Goal: Find specific page/section: Find specific page/section

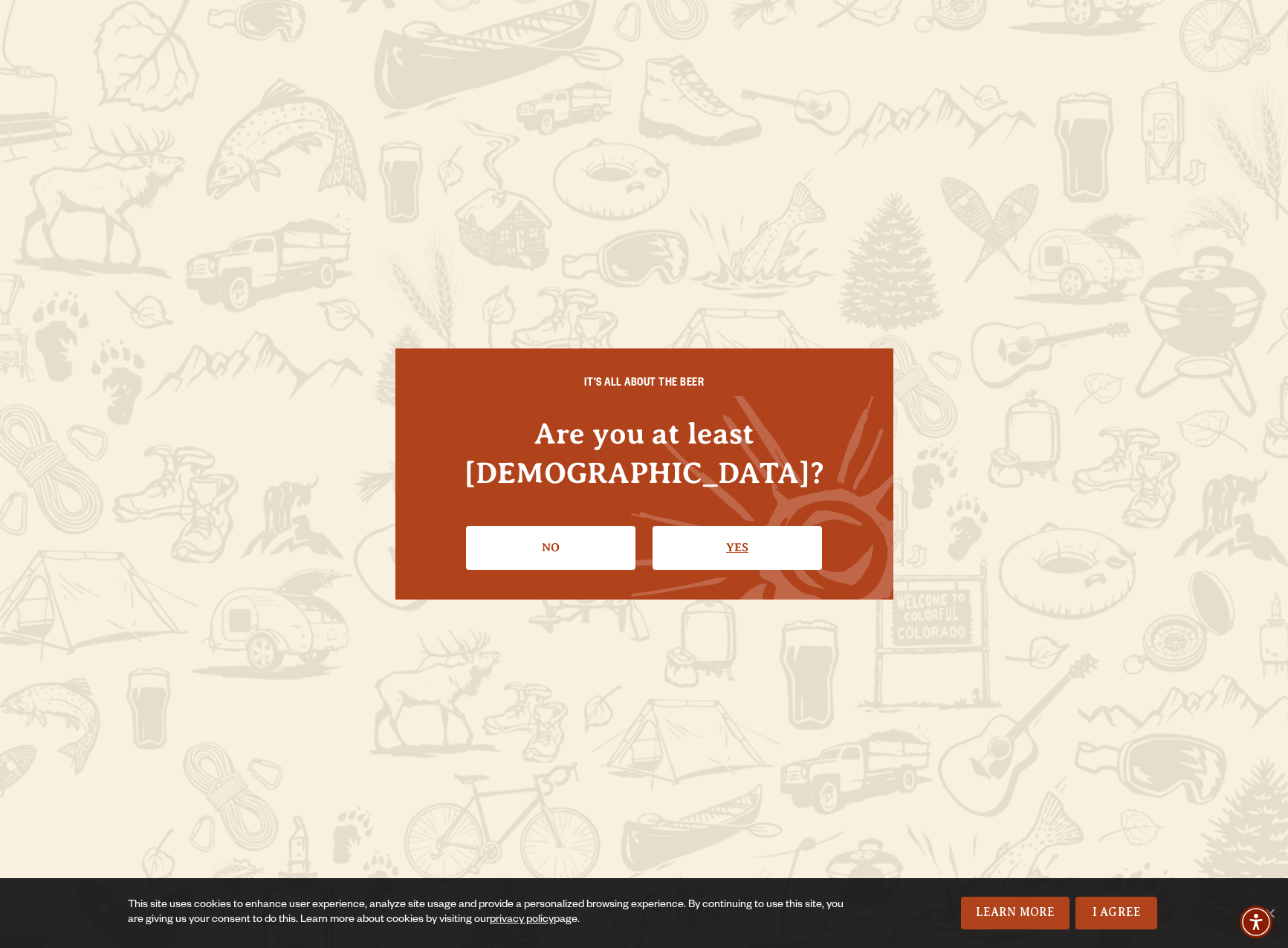
click at [741, 527] on link "Yes" at bounding box center [737, 548] width 170 height 43
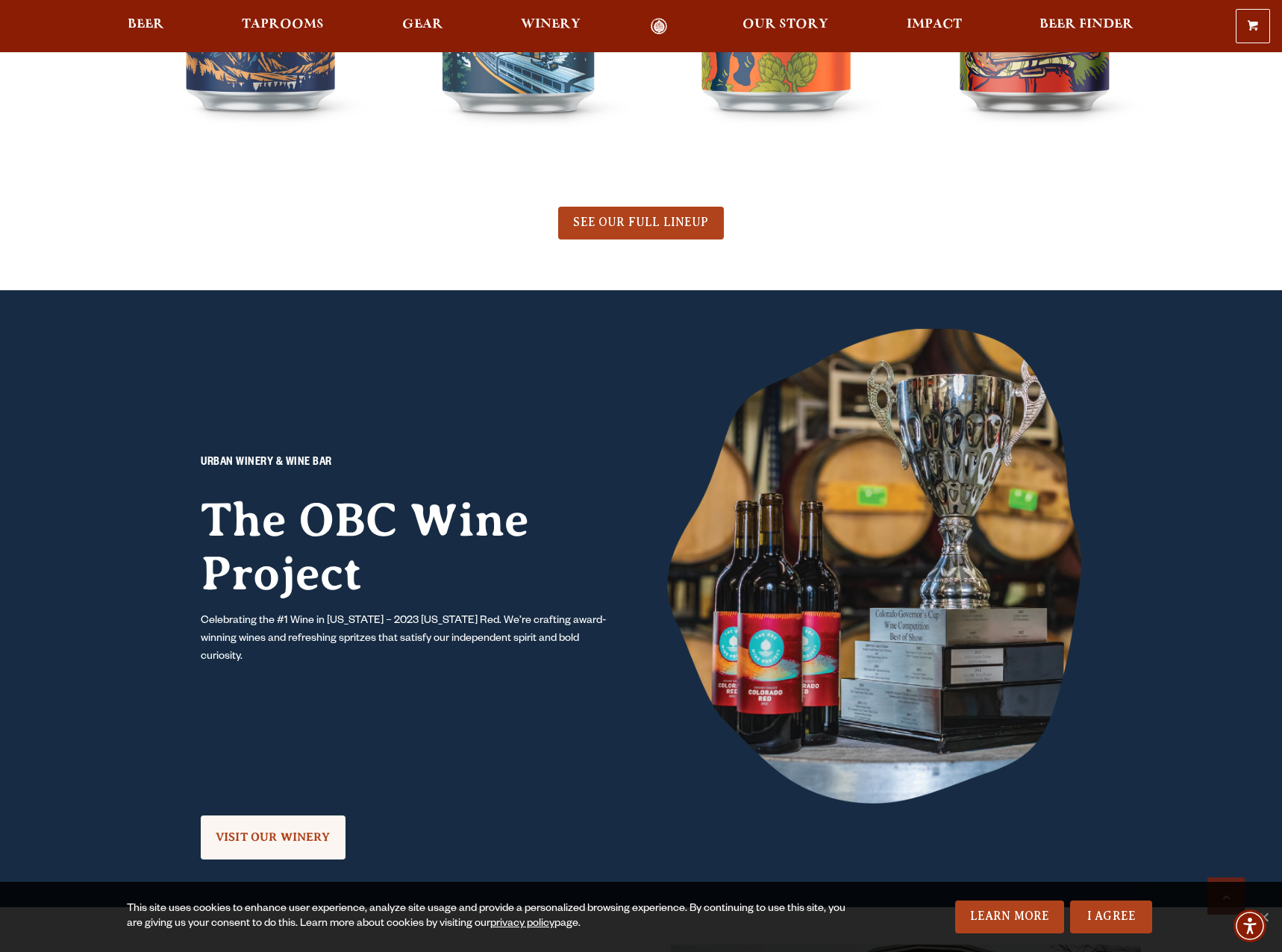
scroll to position [1045, 0]
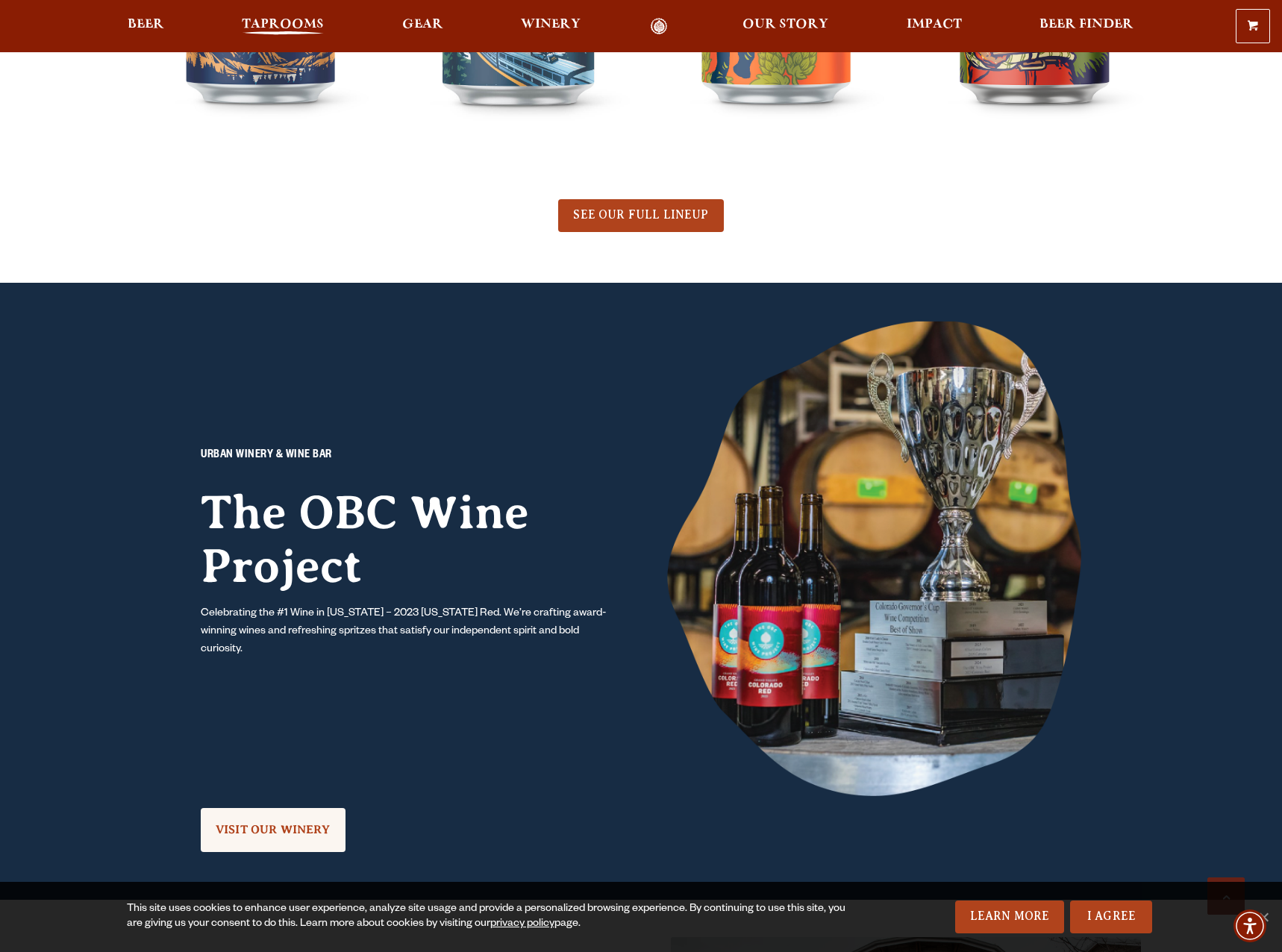
click at [295, 19] on span "Taprooms" at bounding box center [283, 24] width 82 height 12
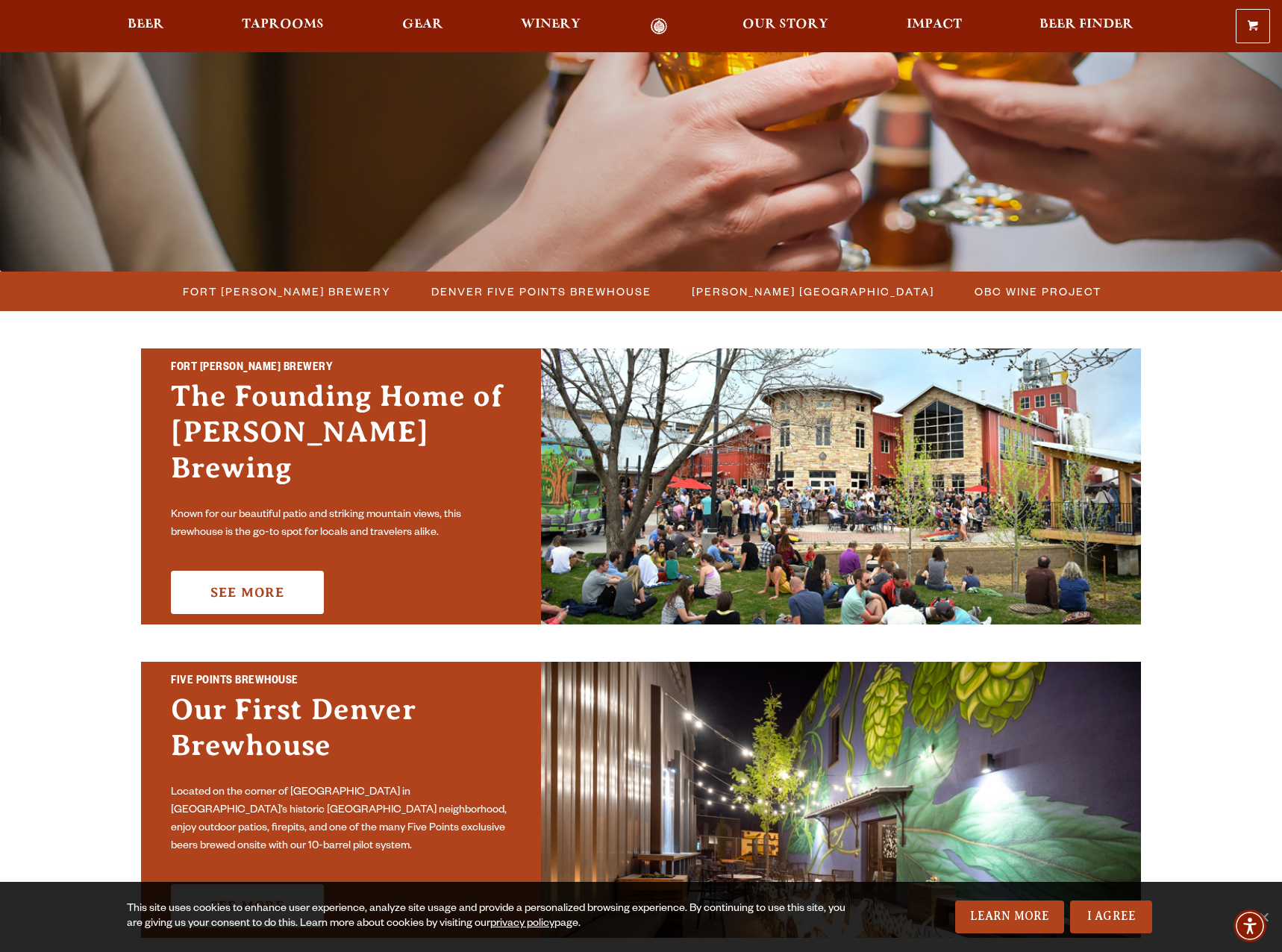
scroll to position [373, 0]
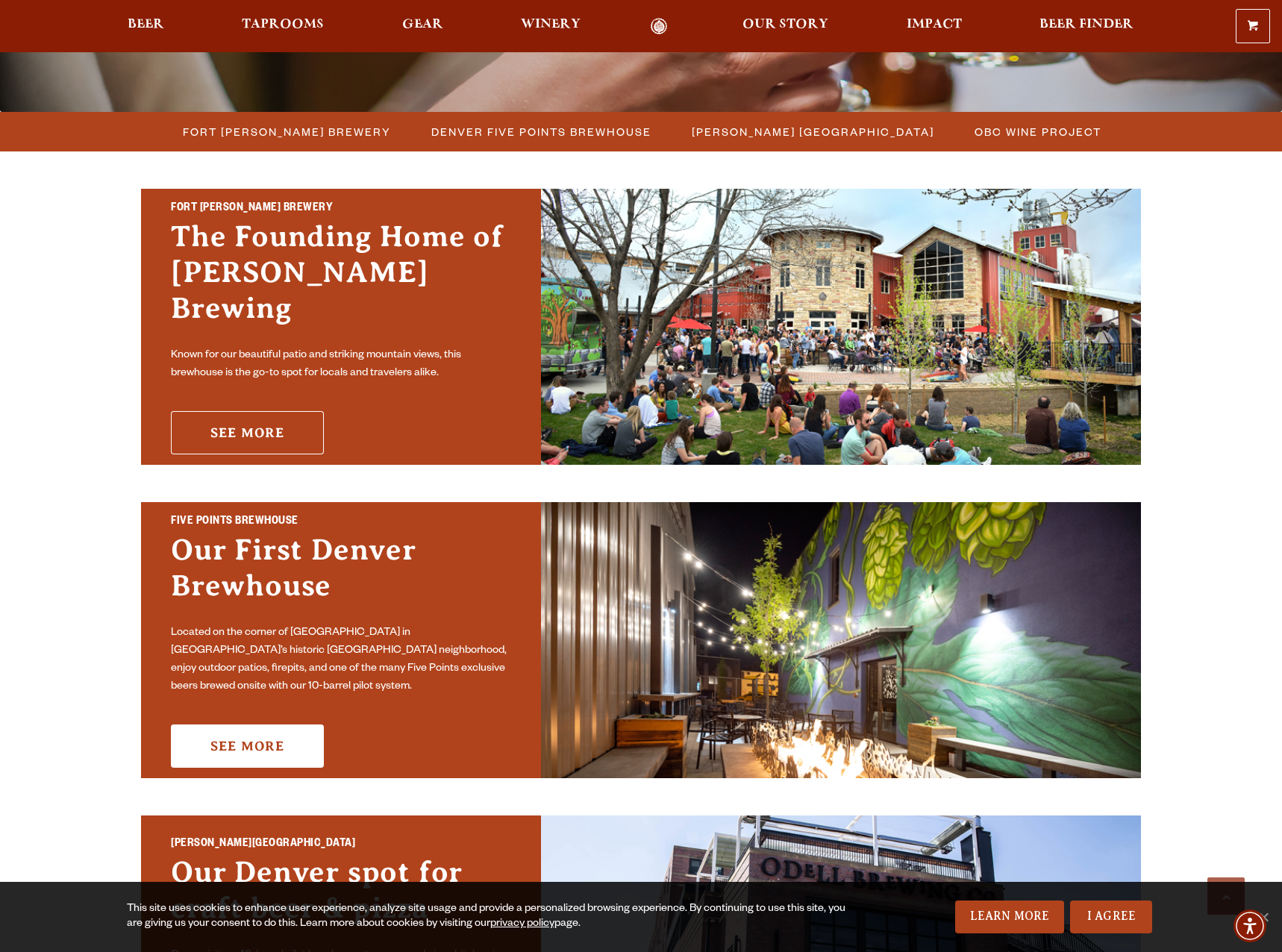
click at [239, 417] on link "See More" at bounding box center [247, 433] width 153 height 44
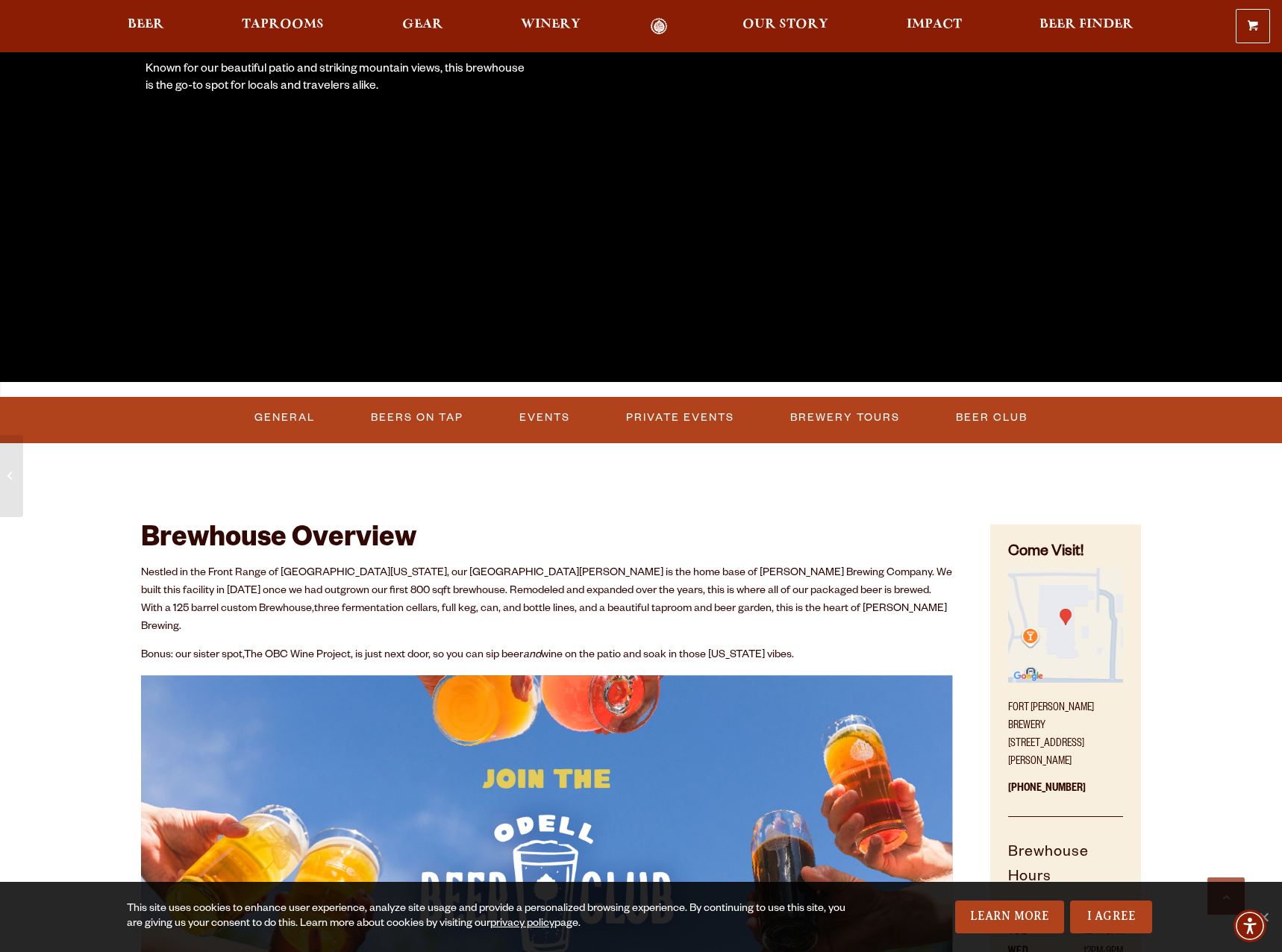
scroll to position [448, 0]
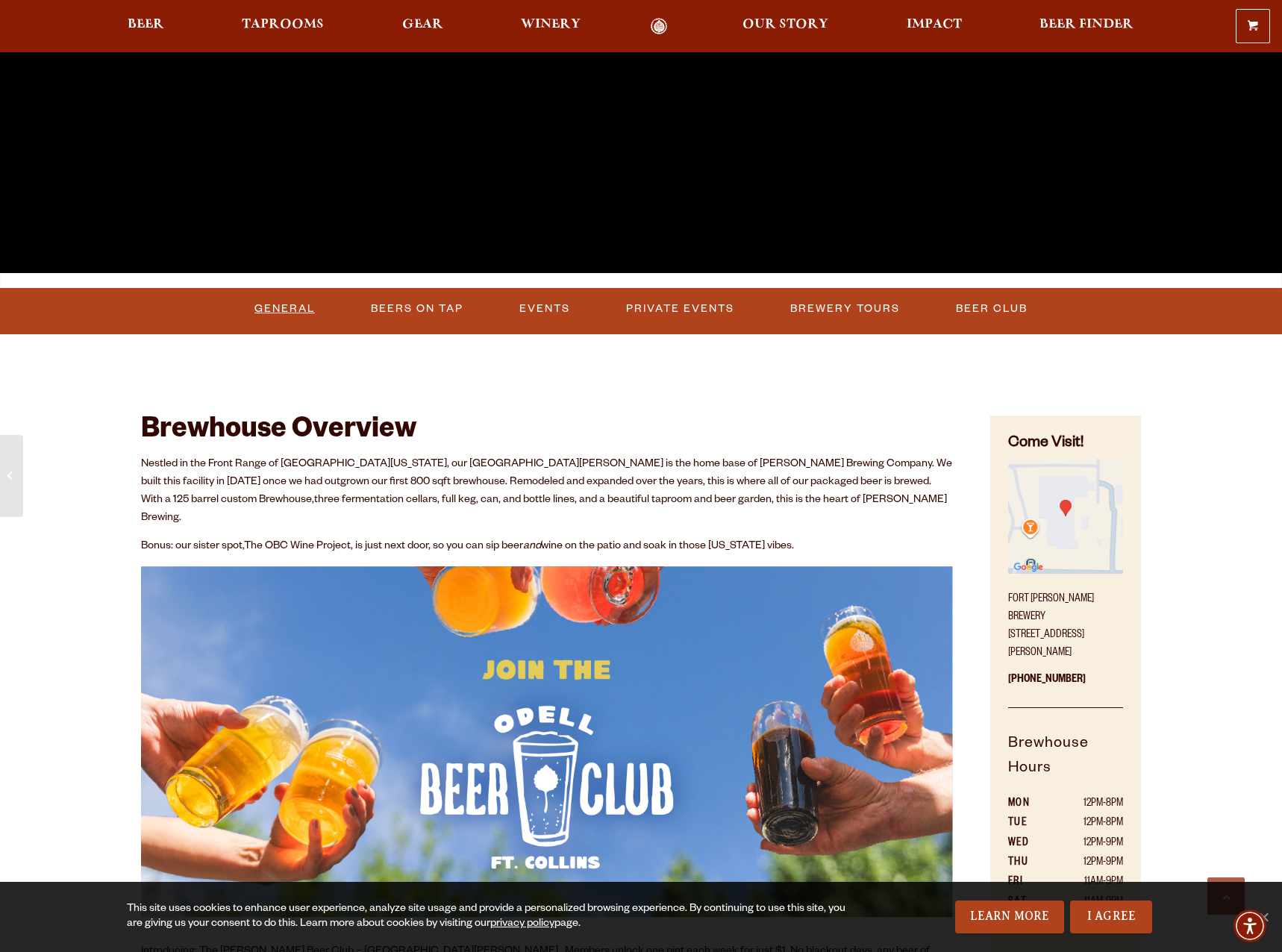
click at [276, 309] on link "General" at bounding box center [285, 309] width 73 height 34
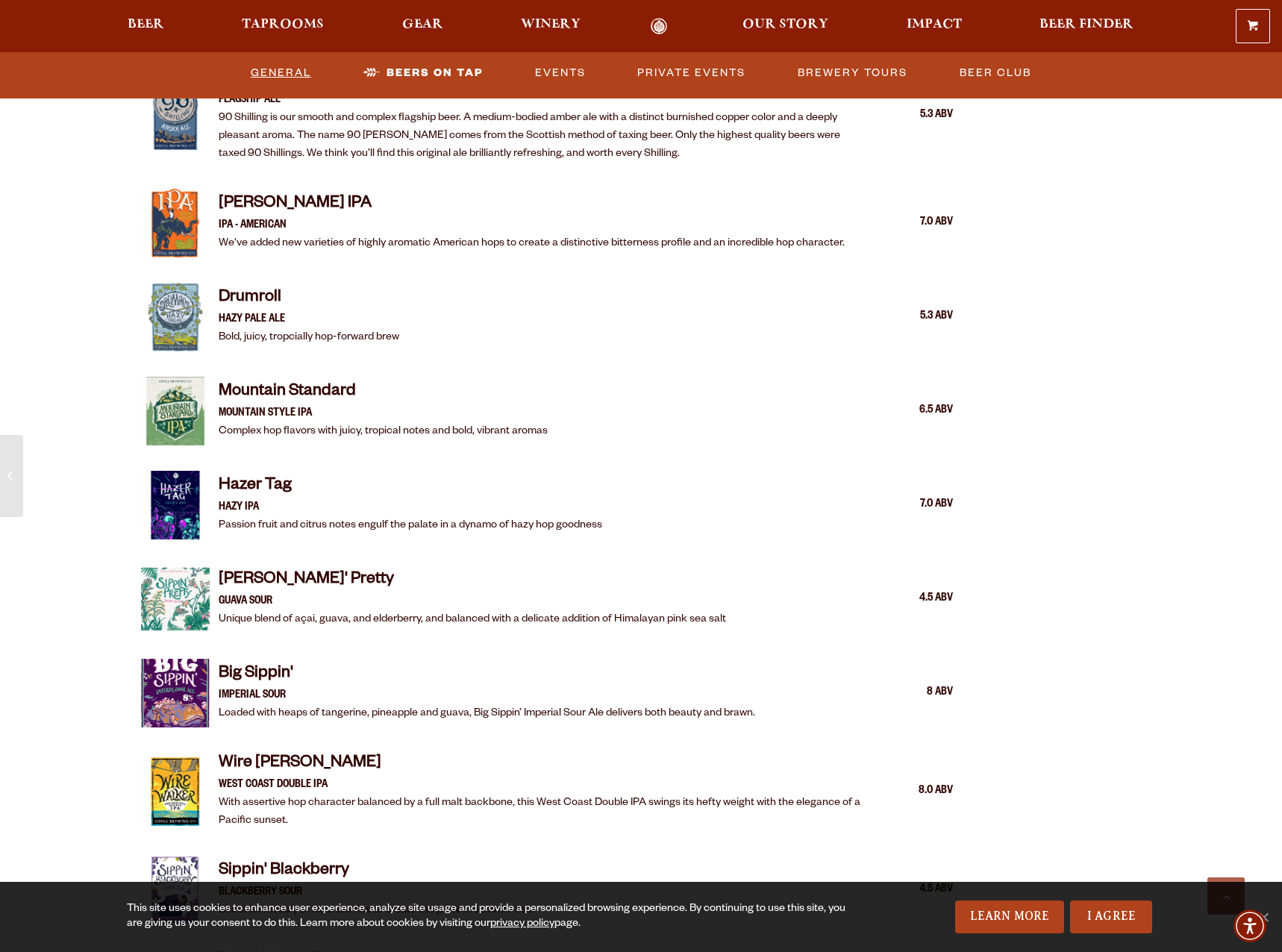
scroll to position [2001, 0]
click at [1107, 918] on link "I Agree" at bounding box center [1111, 917] width 82 height 33
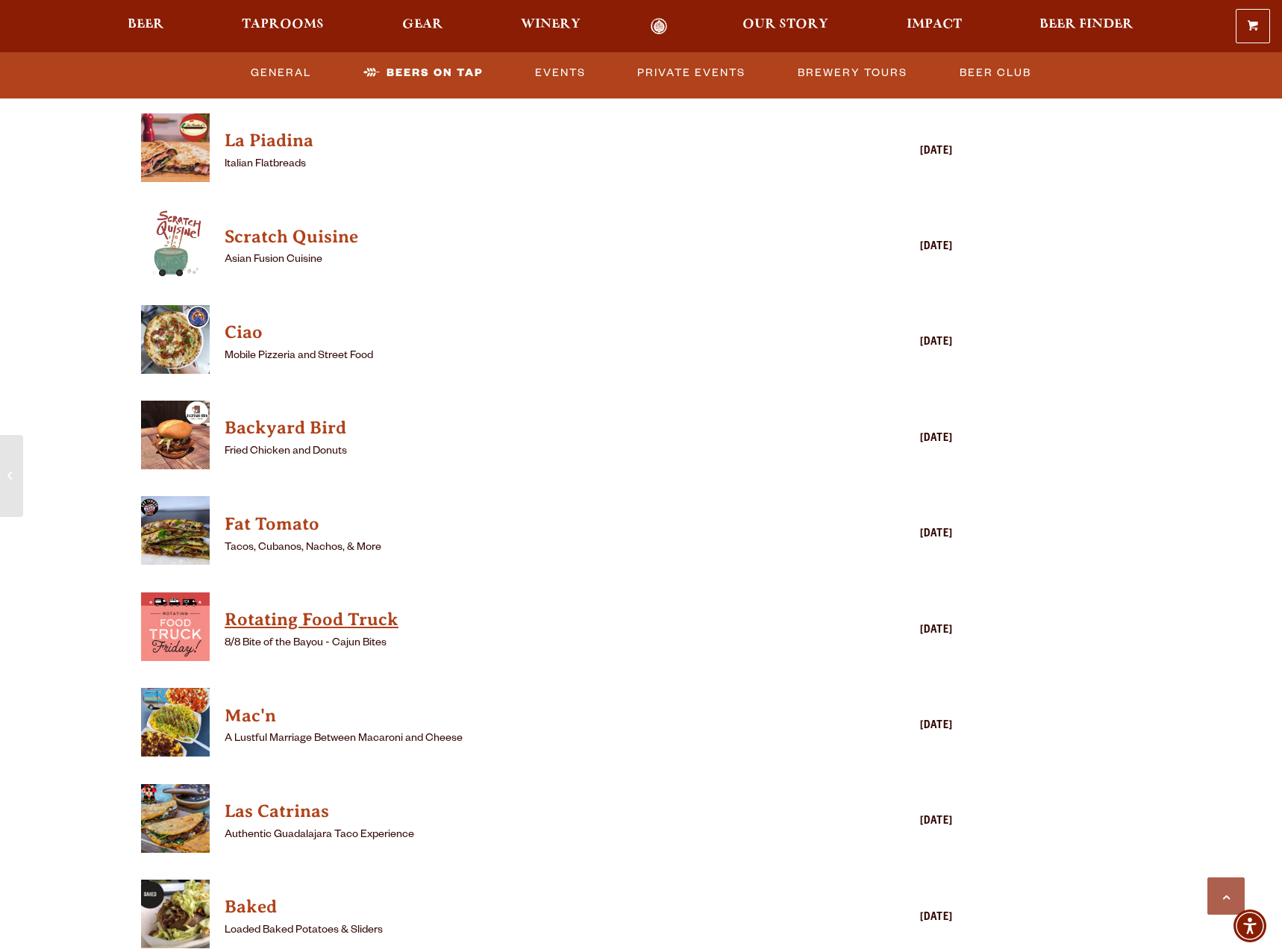
scroll to position [3657, 0]
click at [266, 609] on h4 "Rotating Food Truck" at bounding box center [525, 621] width 601 height 24
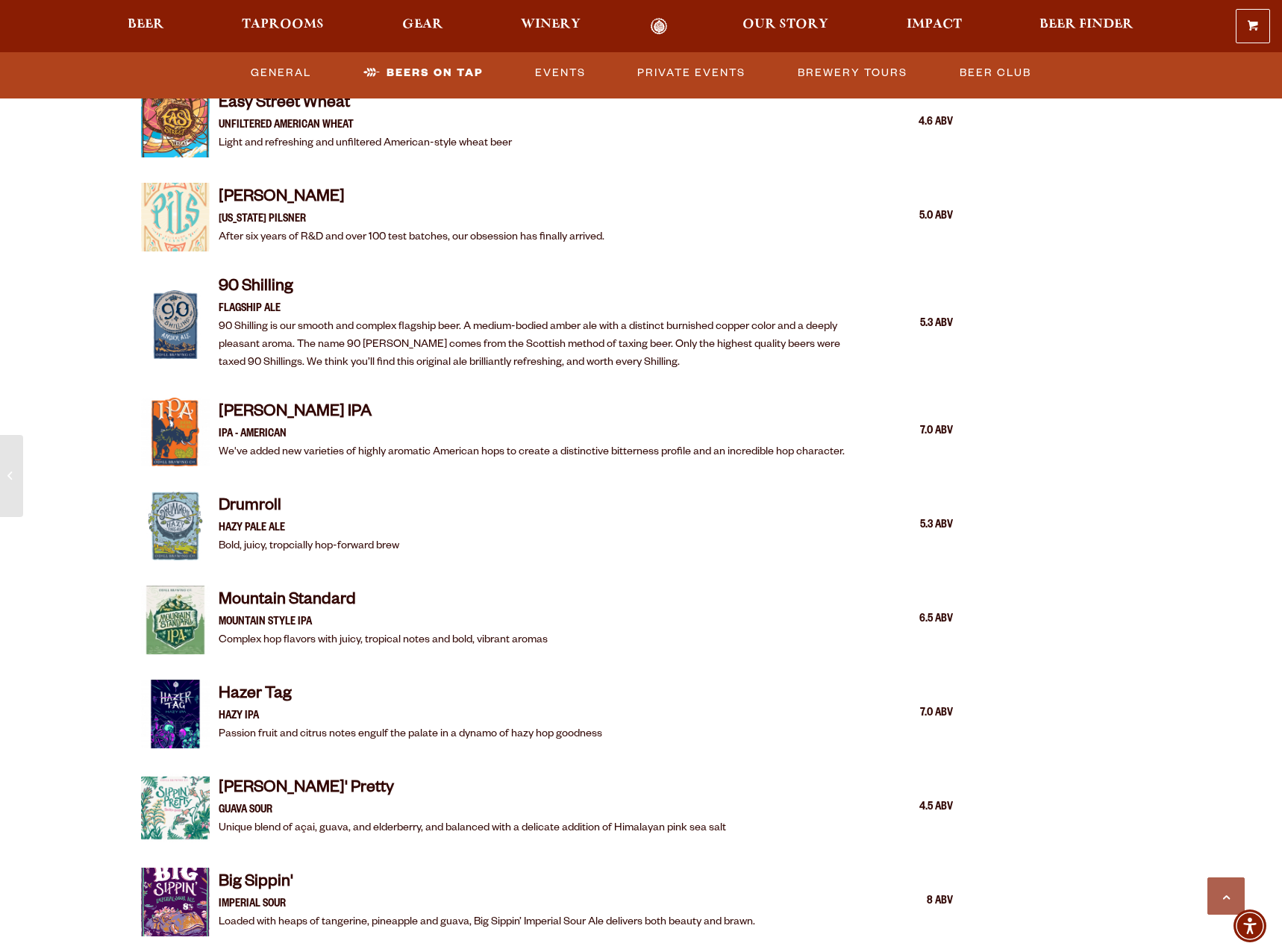
scroll to position [895, 0]
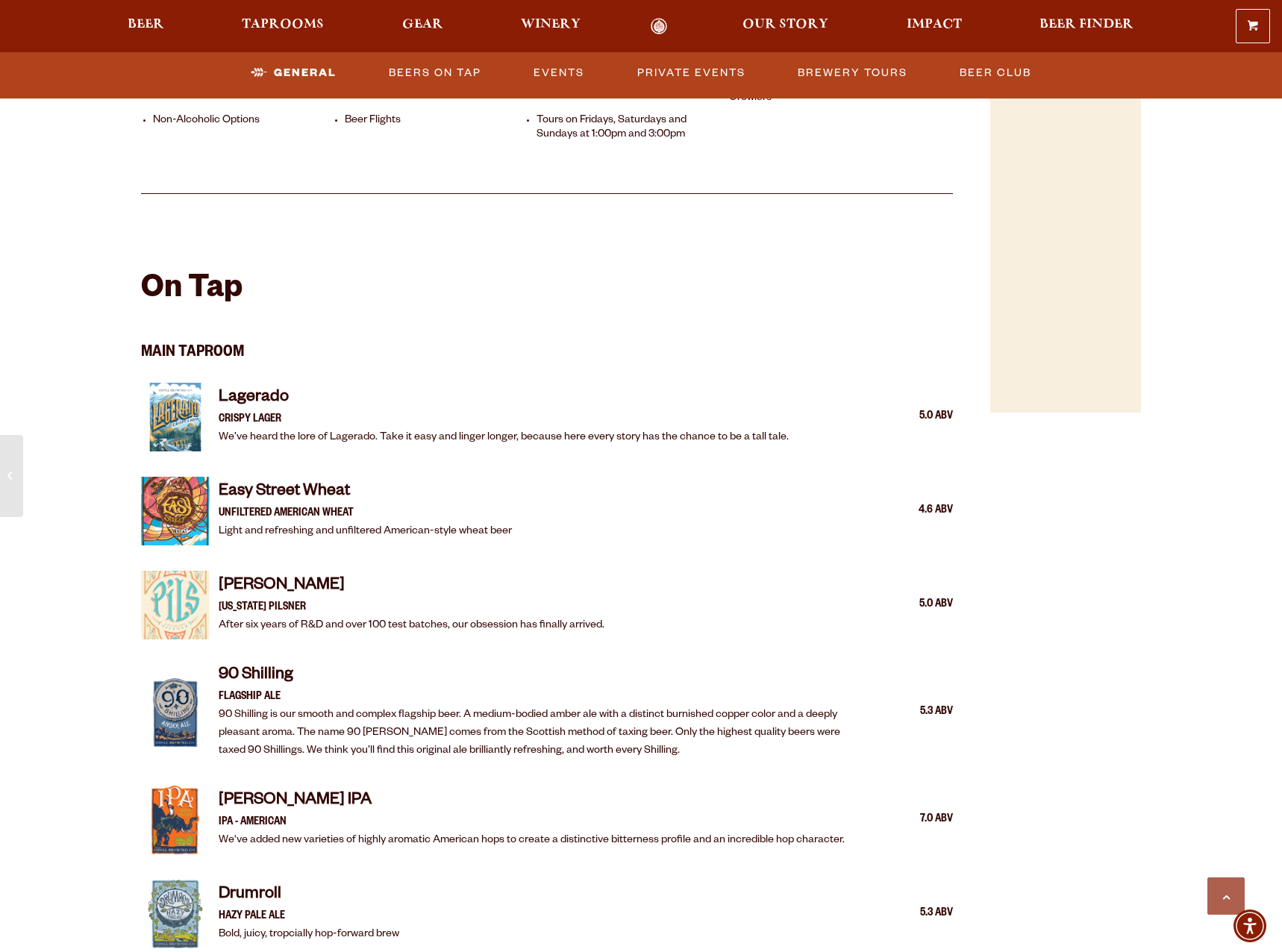
scroll to position [1493, 0]
